Goal: Task Accomplishment & Management: Manage account settings

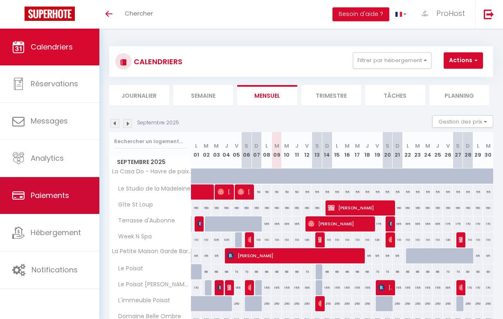
click at [53, 193] on span "Paiements" at bounding box center [50, 195] width 38 height 10
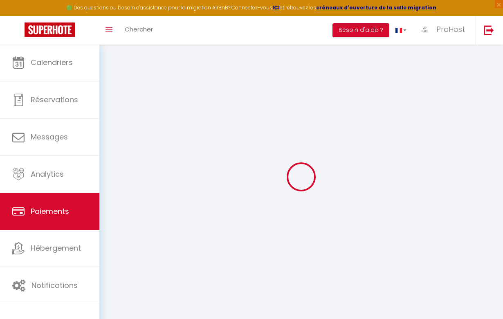
select select "2"
select select "0"
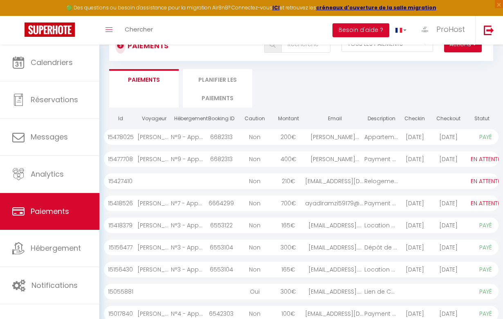
scroll to position [32, 0]
click at [305, 200] on div "ayadiramzi59179@gmai..." at bounding box center [334, 203] width 59 height 16
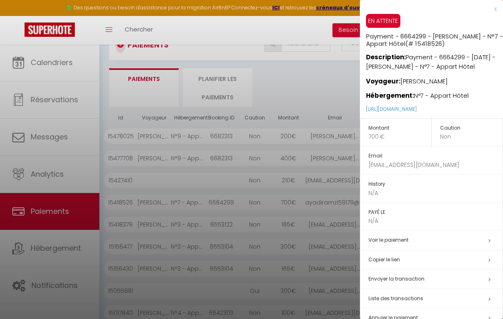
click at [410, 239] on h5 "Voir le paiement" at bounding box center [435, 240] width 134 height 9
click at [395, 236] on link "Voir le paiement" at bounding box center [388, 239] width 40 height 7
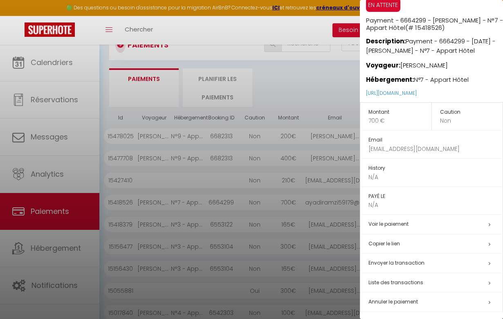
scroll to position [15, 0]
click at [435, 281] on h5 "Liste des transactions" at bounding box center [435, 283] width 134 height 9
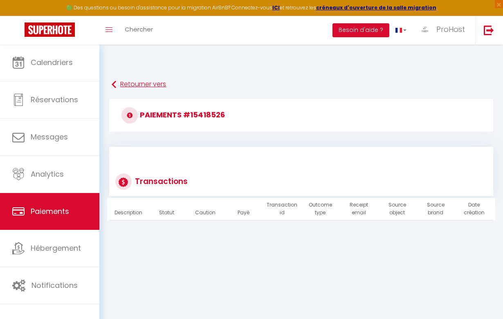
click at [162, 83] on link "Retourner vers" at bounding box center [301, 84] width 379 height 15
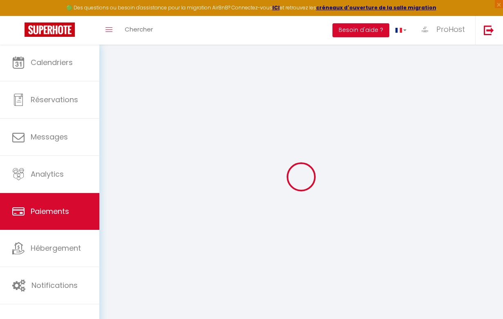
select select "2"
select select "0"
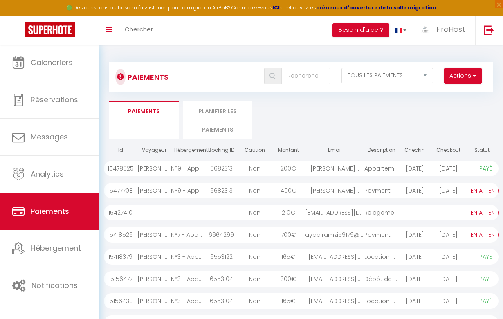
click at [312, 236] on div "ayadiramzi59179@gmai..." at bounding box center [334, 235] width 59 height 16
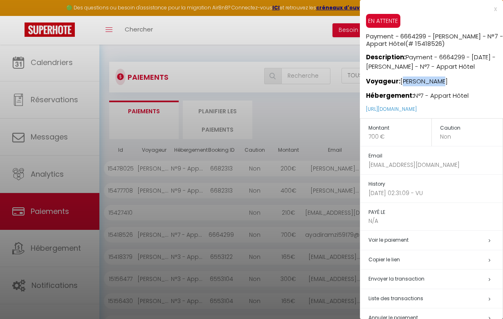
drag, startPoint x: 445, startPoint y: 80, endPoint x: 401, endPoint y: 81, distance: 43.8
click at [401, 81] on p "Voyageur: [PERSON_NAME]" at bounding box center [434, 79] width 137 height 15
copy p "[PERSON_NAME]"
click at [57, 61] on div at bounding box center [251, 159] width 503 height 319
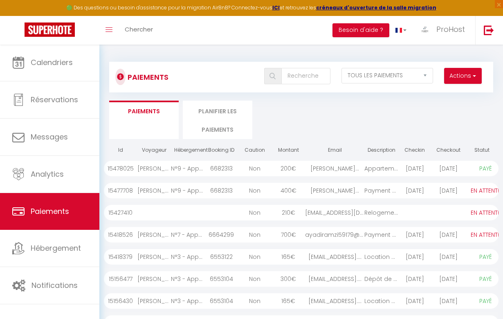
click at [58, 62] on body "🟢 Des questions ou besoin d'assistance pour la migration AirBnB? Connectez-vous…" at bounding box center [251, 235] width 503 height 382
click at [58, 62] on span "Calendriers" at bounding box center [52, 62] width 42 height 10
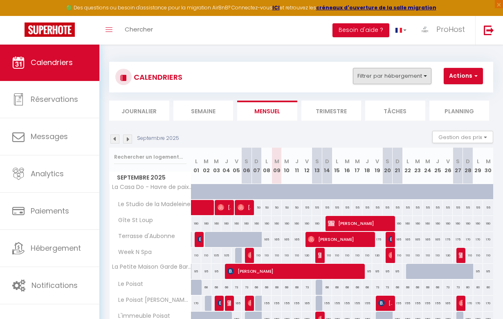
click at [414, 72] on button "Filtrer par hébergement" at bounding box center [392, 76] width 79 height 16
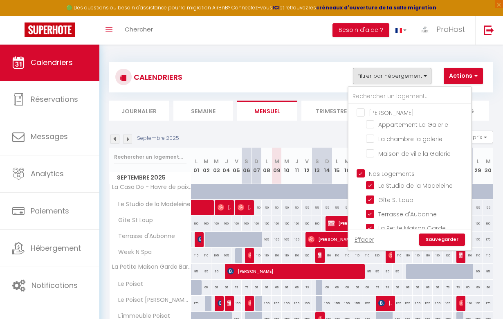
click at [362, 112] on input "[PERSON_NAME]" at bounding box center [418, 112] width 123 height 8
checkbox input "true"
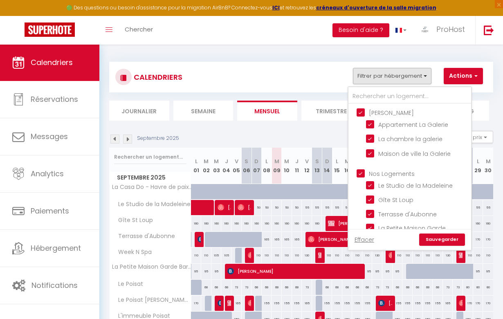
checkbox input "false"
click at [362, 112] on input "[PERSON_NAME]" at bounding box center [418, 112] width 123 height 8
checkbox input "false"
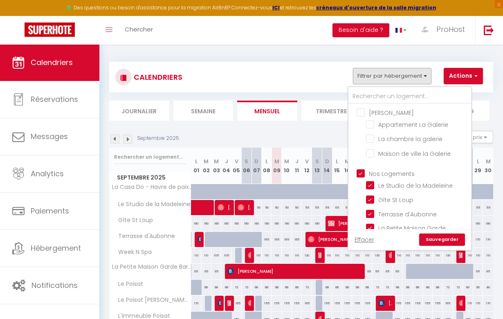
checkbox input "false"
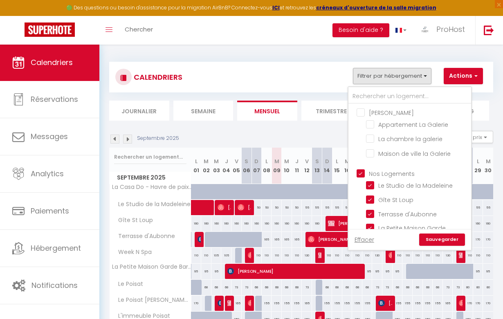
checkbox input "false"
click at [359, 173] on input "Nos Logements" at bounding box center [418, 173] width 123 height 8
checkbox input "false"
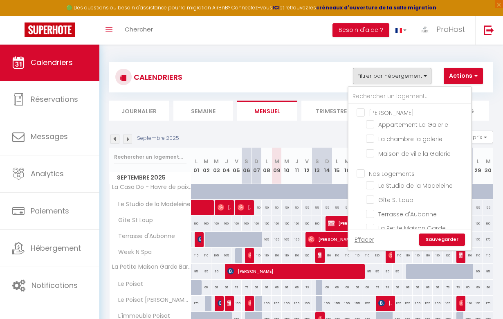
checkbox input "false"
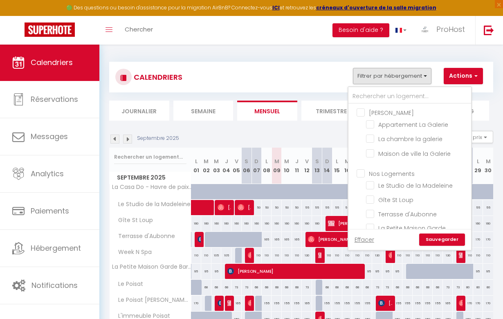
checkbox input "false"
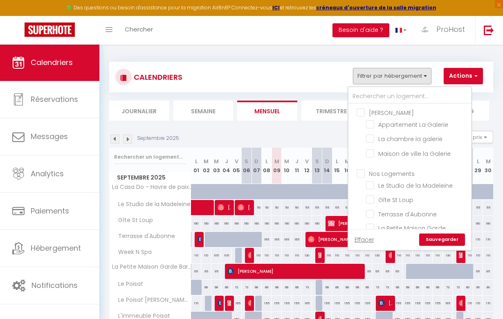
checkbox input "false"
click at [359, 173] on input "Nos Logements" at bounding box center [418, 173] width 123 height 8
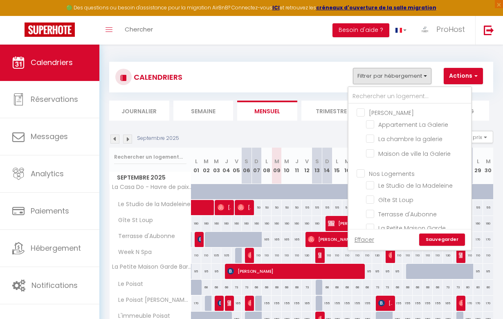
checkbox input "true"
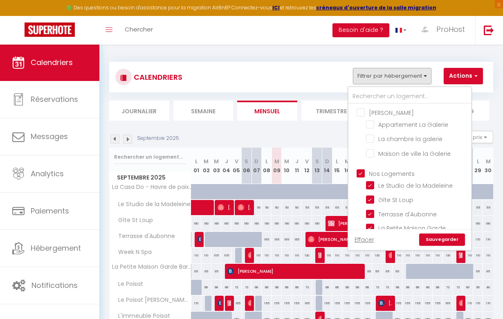
checkbox input "true"
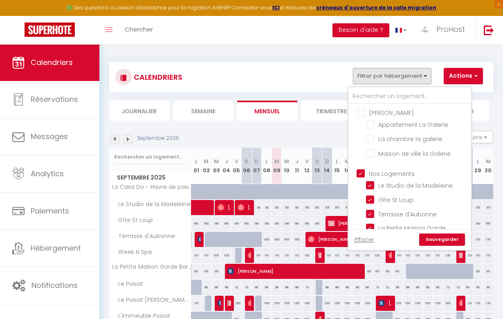
checkbox input "true"
checkbox input "false"
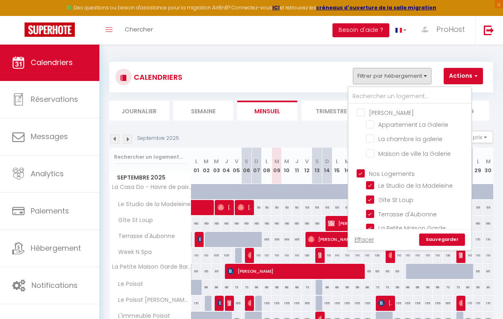
checkbox input "false"
click at [358, 171] on input "Nos Logements" at bounding box center [418, 173] width 123 height 8
checkbox input "false"
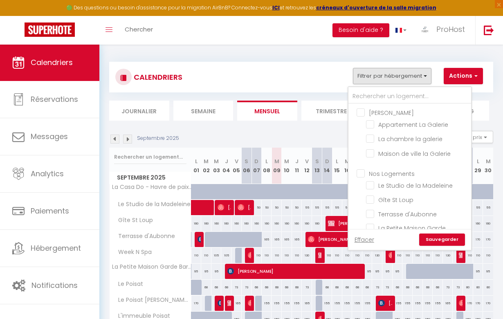
checkbox input "false"
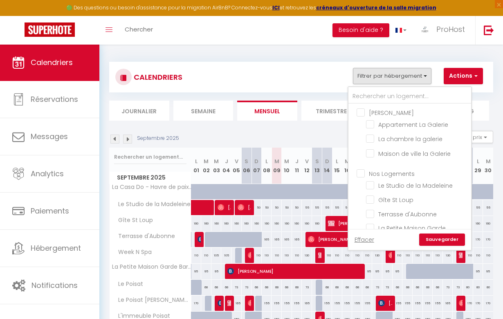
checkbox input "false"
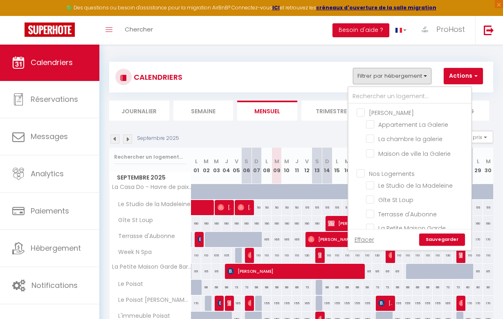
checkbox input "false"
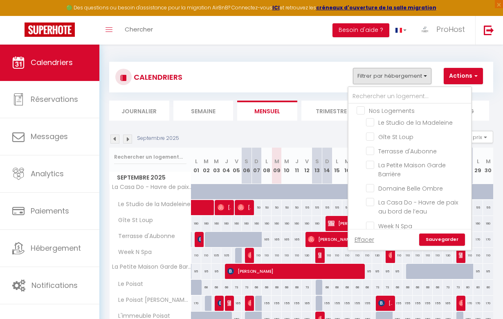
scroll to position [118, 0]
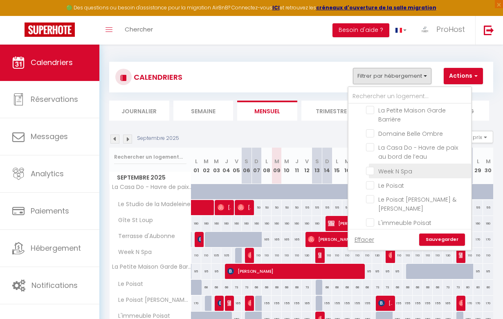
click at [369, 170] on input "Week N Spa" at bounding box center [417, 170] width 102 height 8
checkbox input "true"
click at [442, 238] on link "Sauvegarder" at bounding box center [442, 240] width 46 height 12
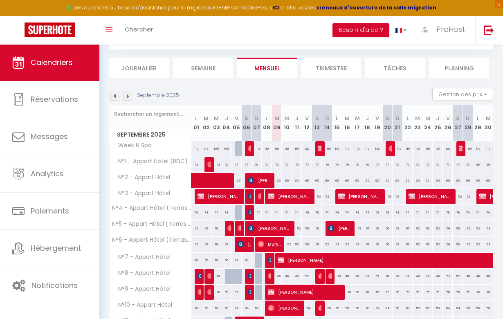
scroll to position [76, 0]
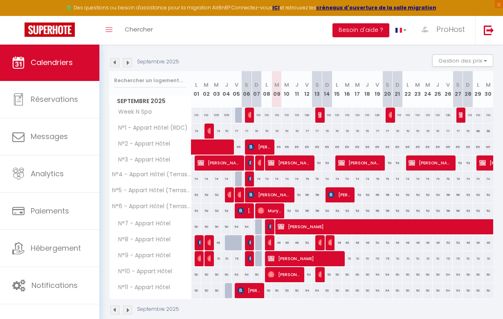
click at [130, 59] on img at bounding box center [127, 62] width 9 height 9
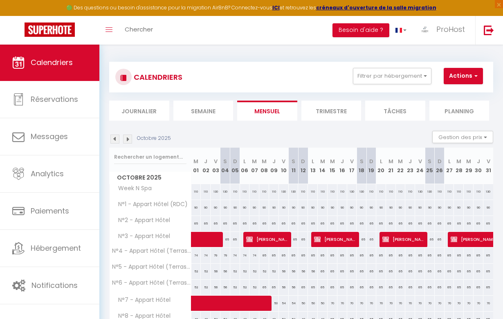
scroll to position [0, 0]
click at [409, 72] on button "Filtrer par hébergement" at bounding box center [392, 76] width 79 height 16
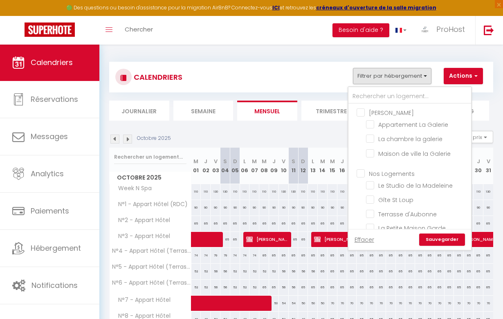
click at [360, 173] on input "Nos Logements" at bounding box center [418, 173] width 123 height 8
checkbox input "true"
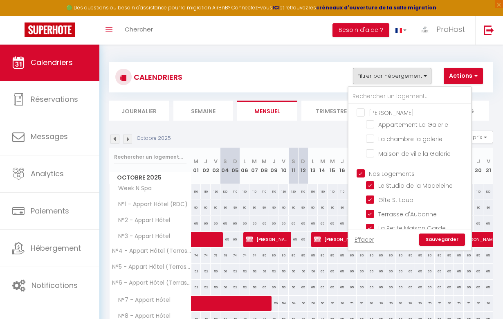
checkbox input "true"
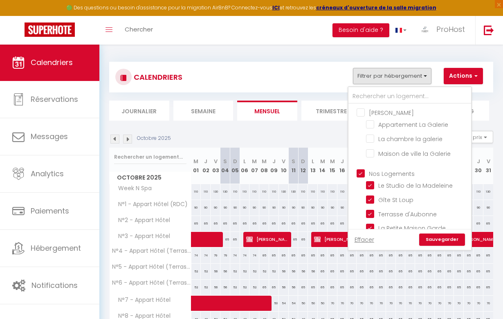
checkbox input "true"
checkbox input "false"
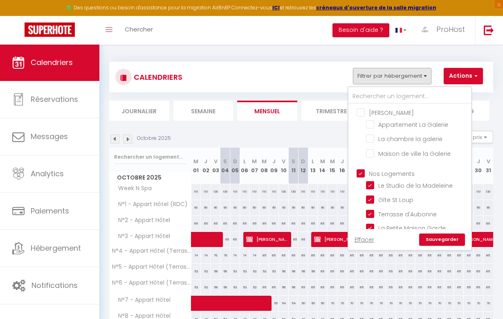
checkbox input "false"
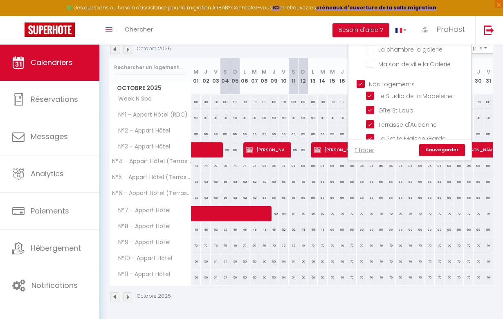
click at [448, 144] on link "Sauvegarder" at bounding box center [442, 150] width 46 height 12
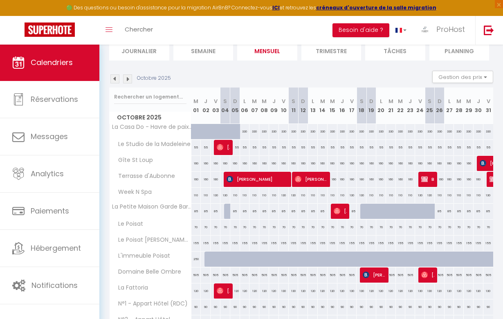
scroll to position [61, 0]
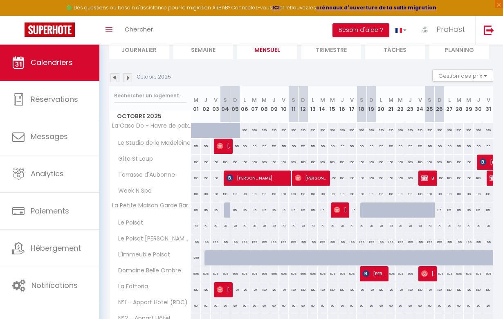
click at [115, 77] on img at bounding box center [114, 77] width 9 height 9
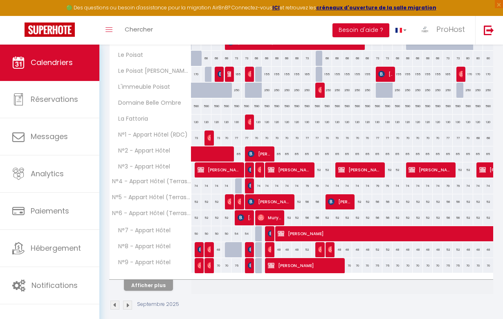
scroll to position [229, 0]
click at [155, 283] on button "Afficher plus" at bounding box center [148, 285] width 49 height 11
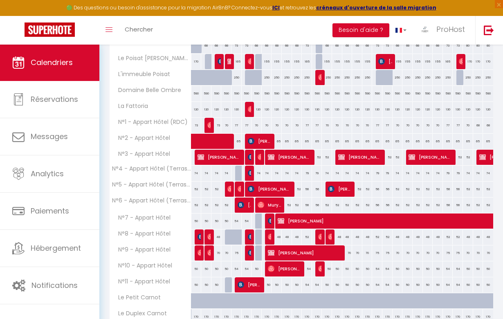
scroll to position [245, 0]
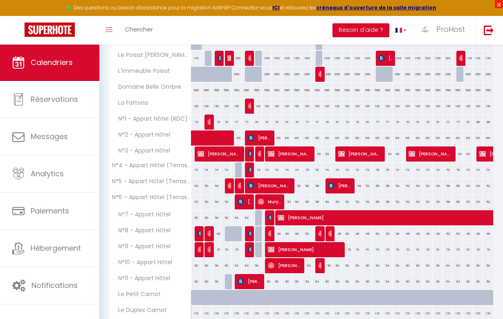
click at [501, 6] on span "×" at bounding box center [499, 4] width 8 height 8
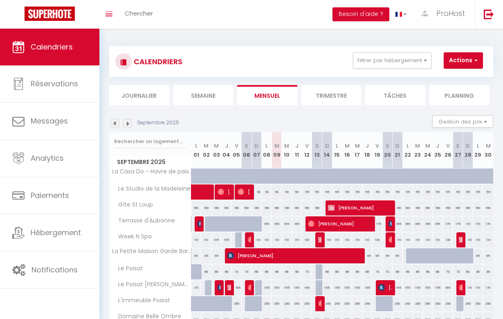
scroll to position [0, 0]
